Goal: Information Seeking & Learning: Find specific page/section

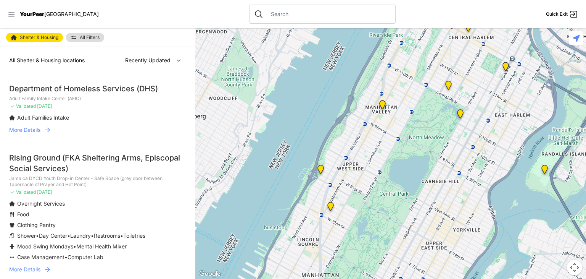
click at [128, 179] on p "Jamaica DYCD Youth Drop-in Center - Safe Space (grey door between Tabernacle of…" at bounding box center [97, 181] width 177 height 12
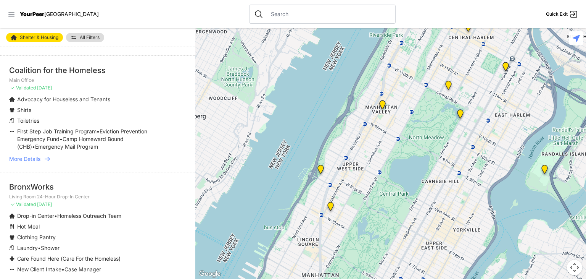
scroll to position [979, 0]
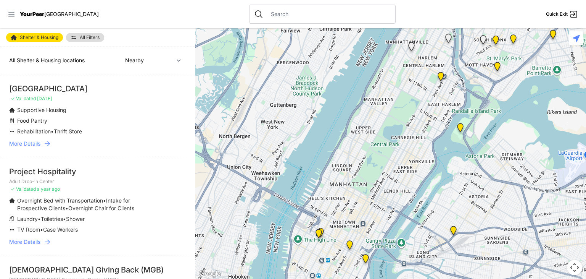
select select "recentlyUpdated"
